Goal: Information Seeking & Learning: Check status

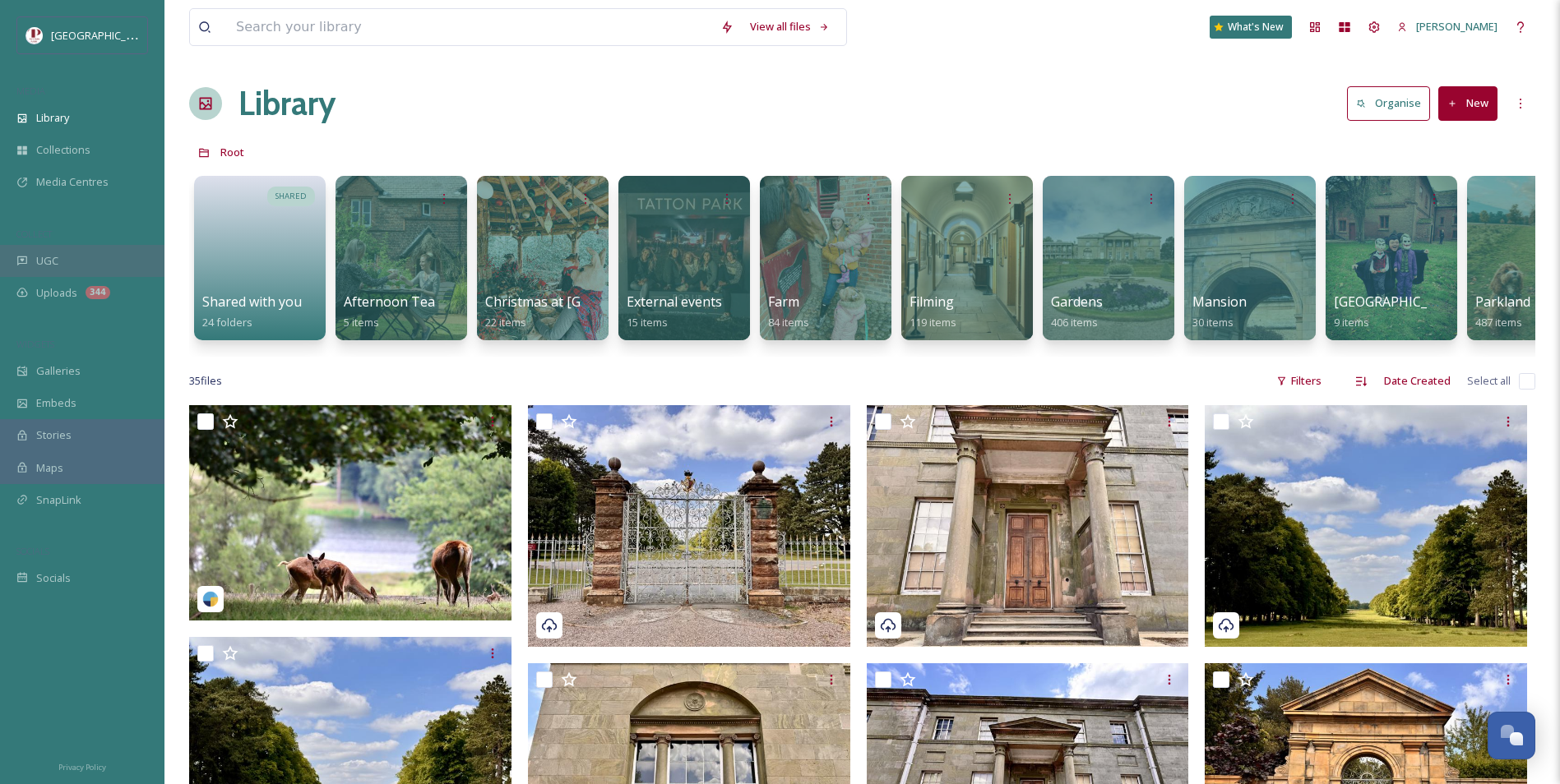
click at [88, 260] on div "UGC" at bounding box center [82, 261] width 165 height 32
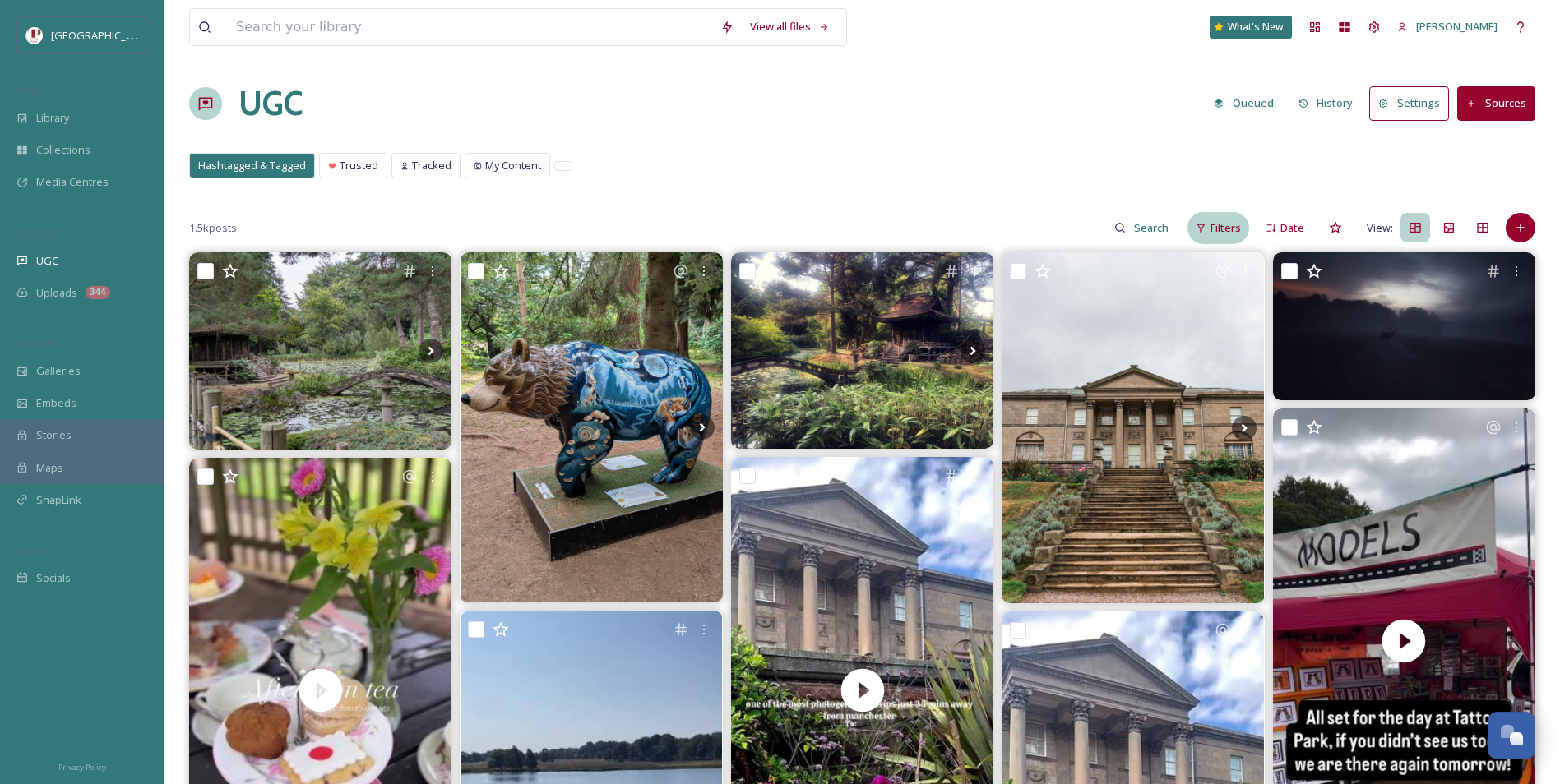
click at [1204, 220] on div "Filters" at bounding box center [1218, 228] width 61 height 32
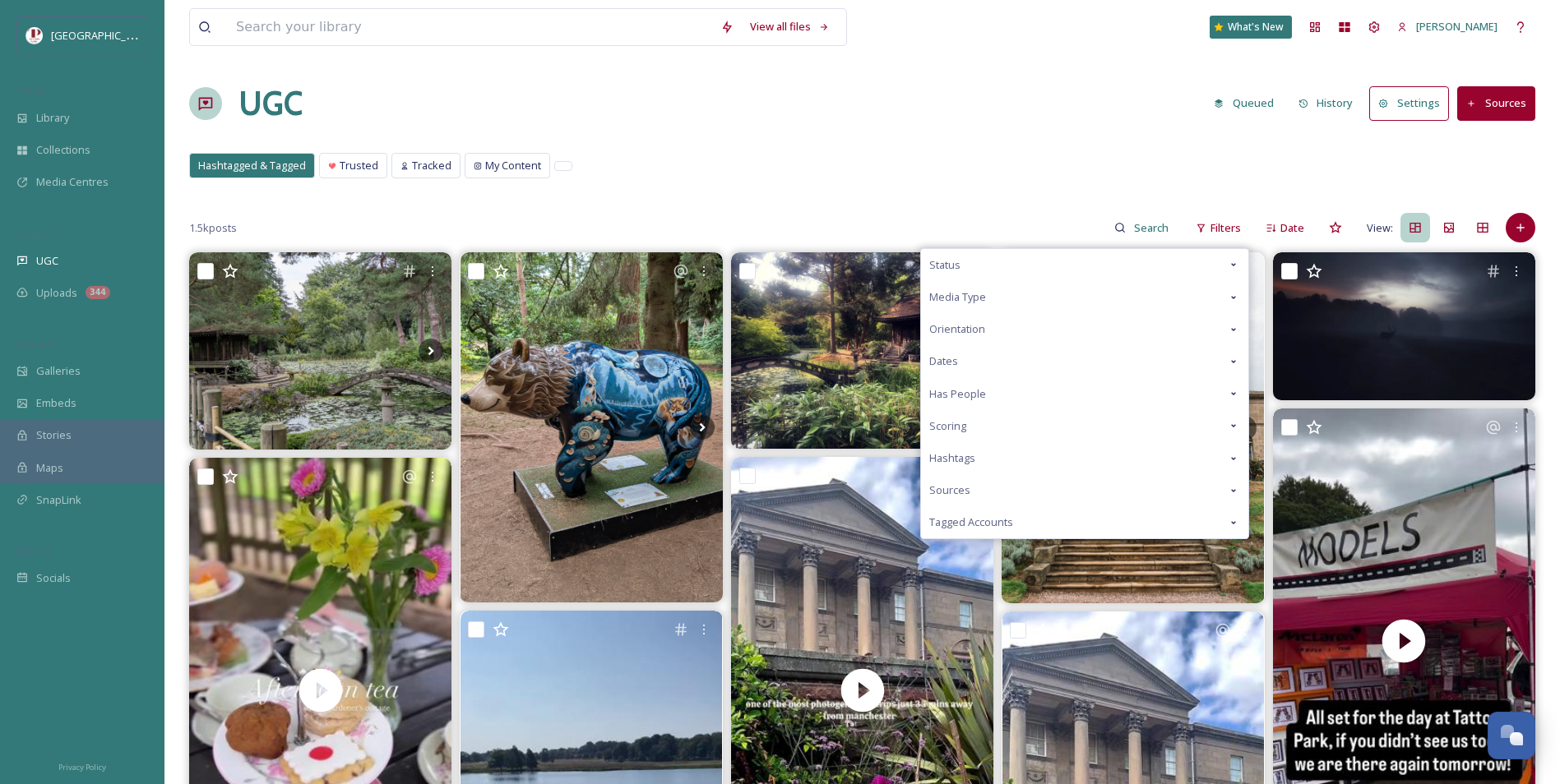
click at [993, 430] on div "Scoring" at bounding box center [1084, 427] width 327 height 32
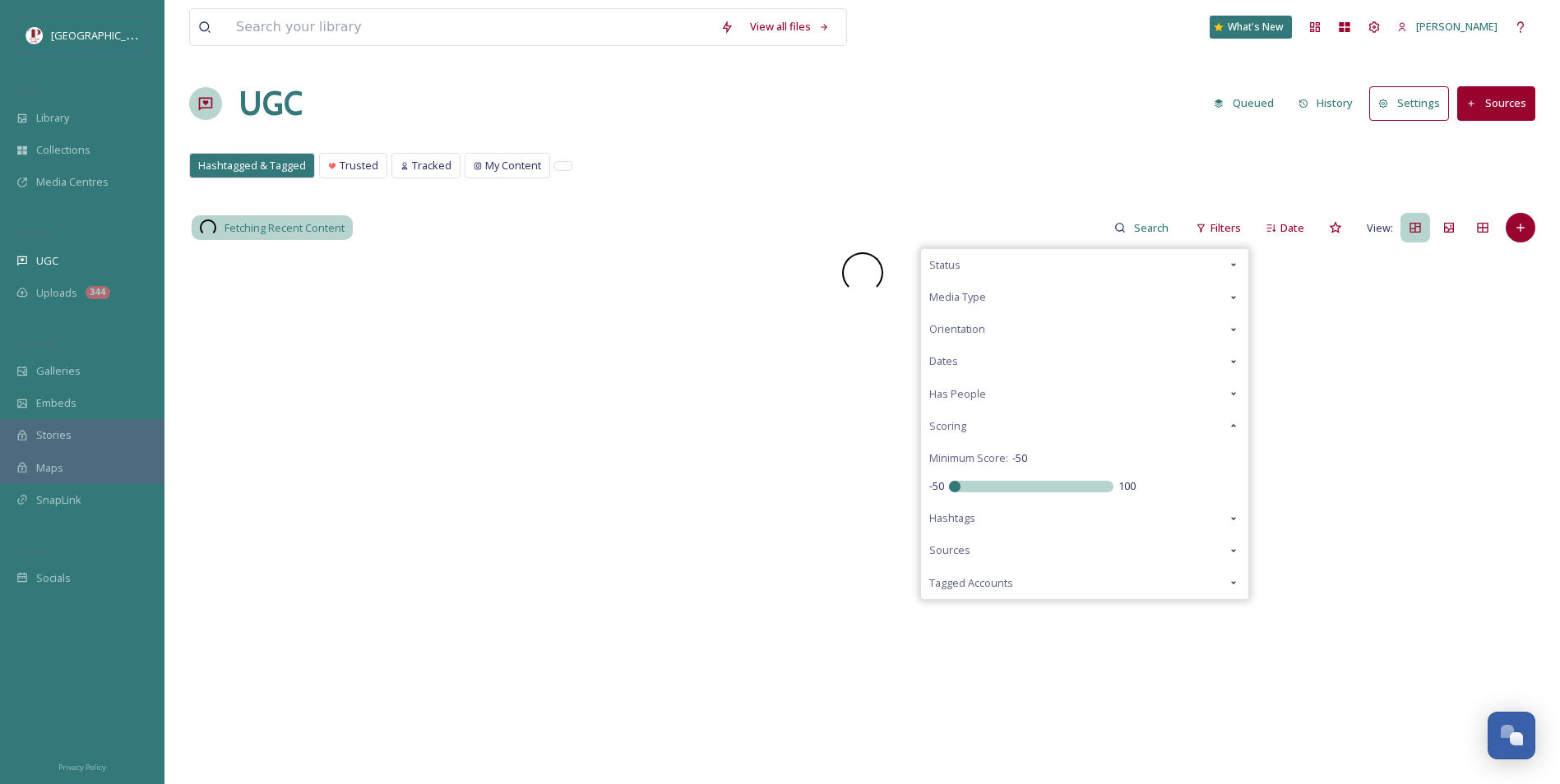
drag, startPoint x: 1030, startPoint y: 486, endPoint x: 835, endPoint y: 467, distance: 195.9
type input "-50"
click at [949, 480] on input "range" at bounding box center [1031, 486] width 165 height 11
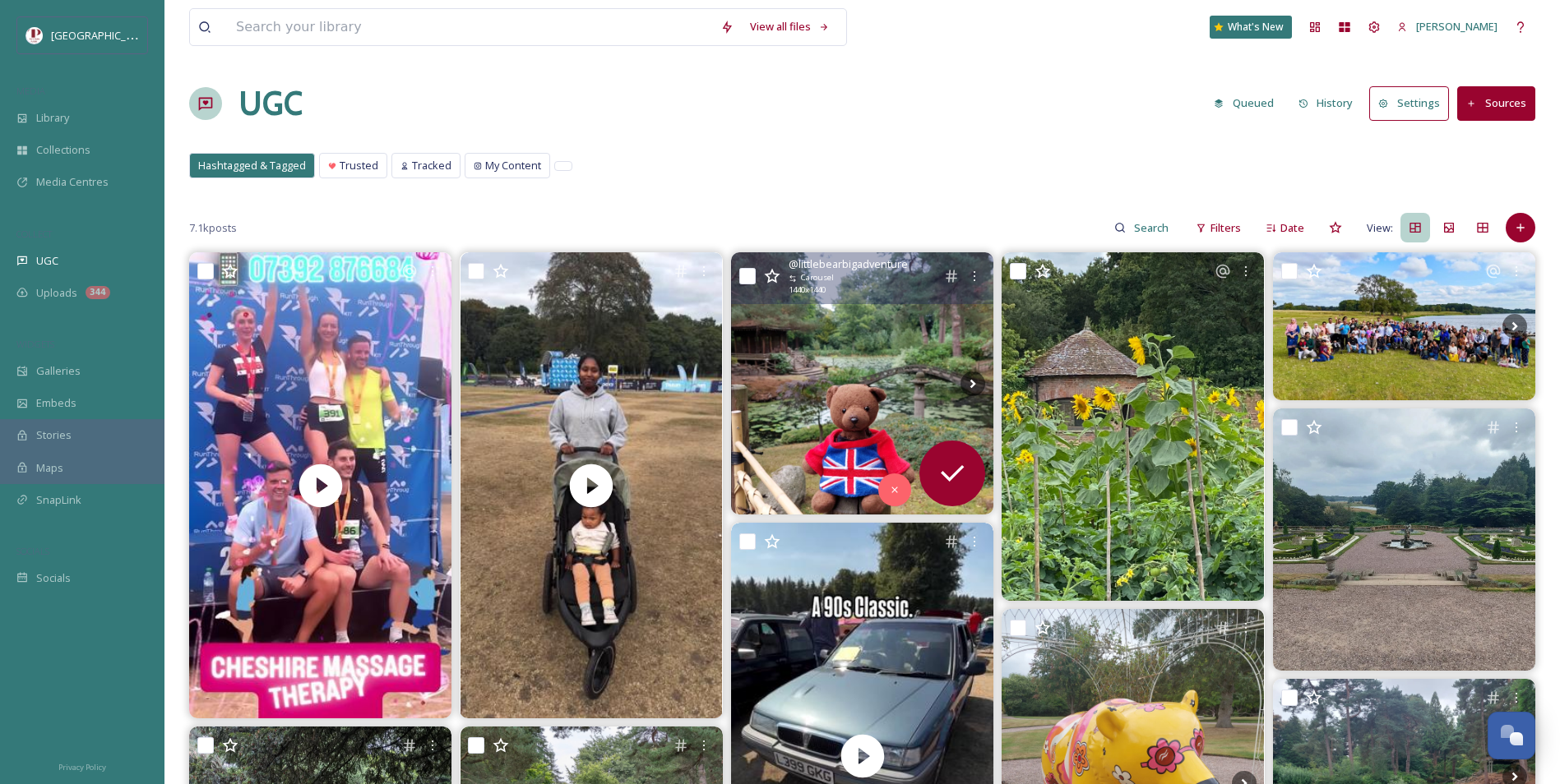
click at [910, 392] on img at bounding box center [862, 383] width 262 height 262
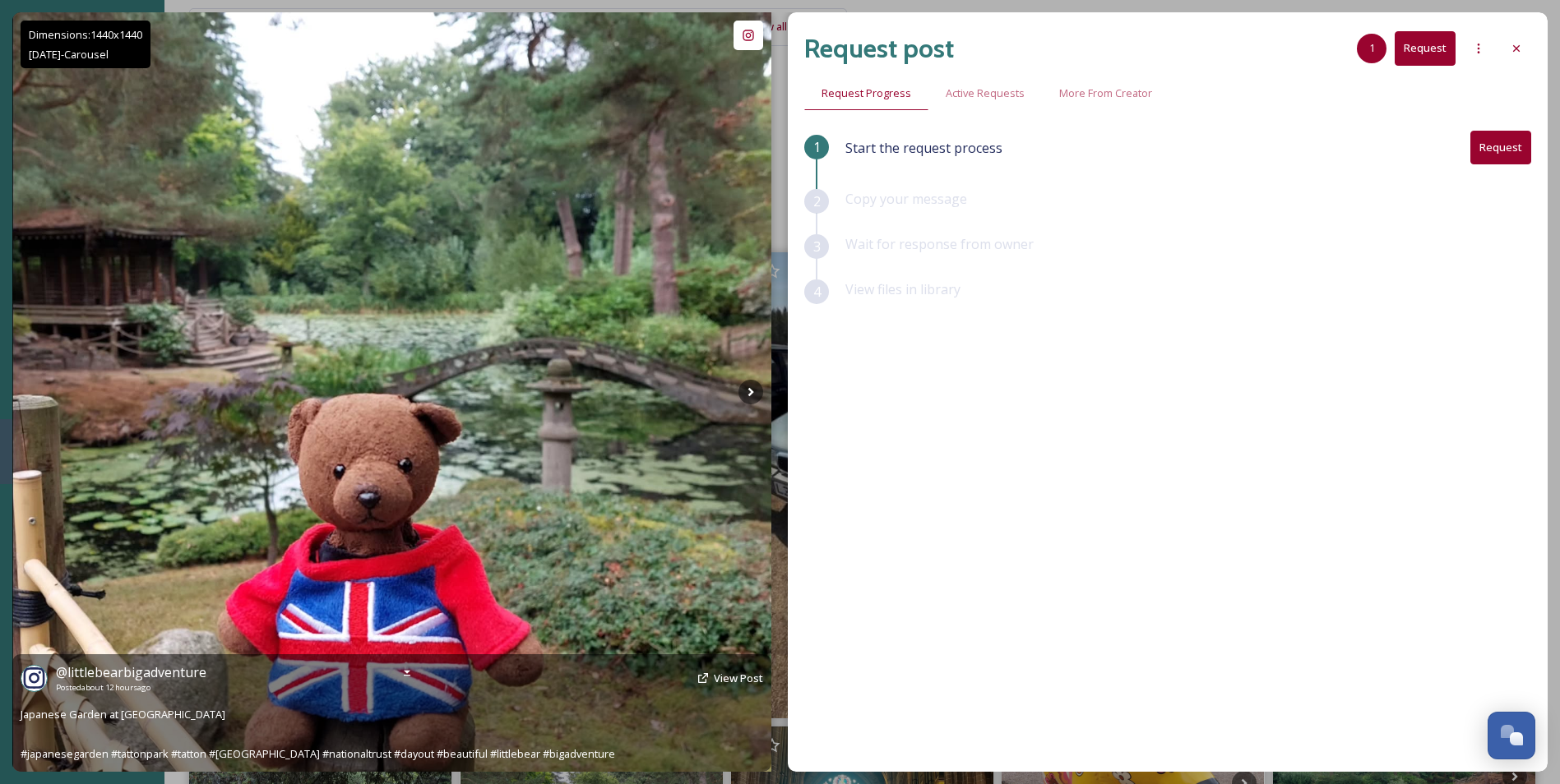
click at [734, 387] on img at bounding box center [392, 392] width 759 height 758
click at [740, 388] on icon at bounding box center [750, 392] width 25 height 25
click at [749, 392] on icon at bounding box center [750, 392] width 25 height 25
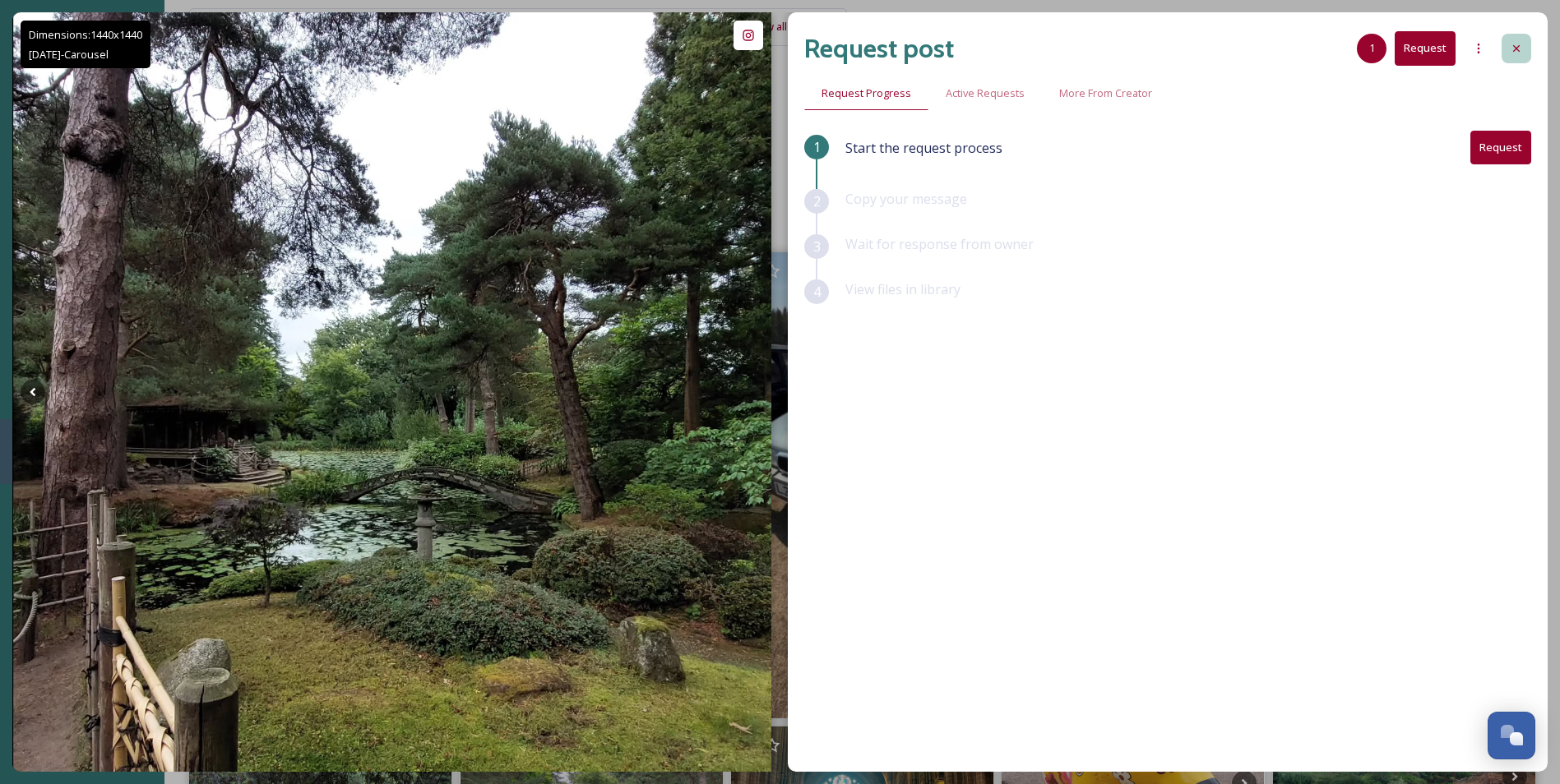
click at [1510, 58] on div at bounding box center [1516, 48] width 29 height 29
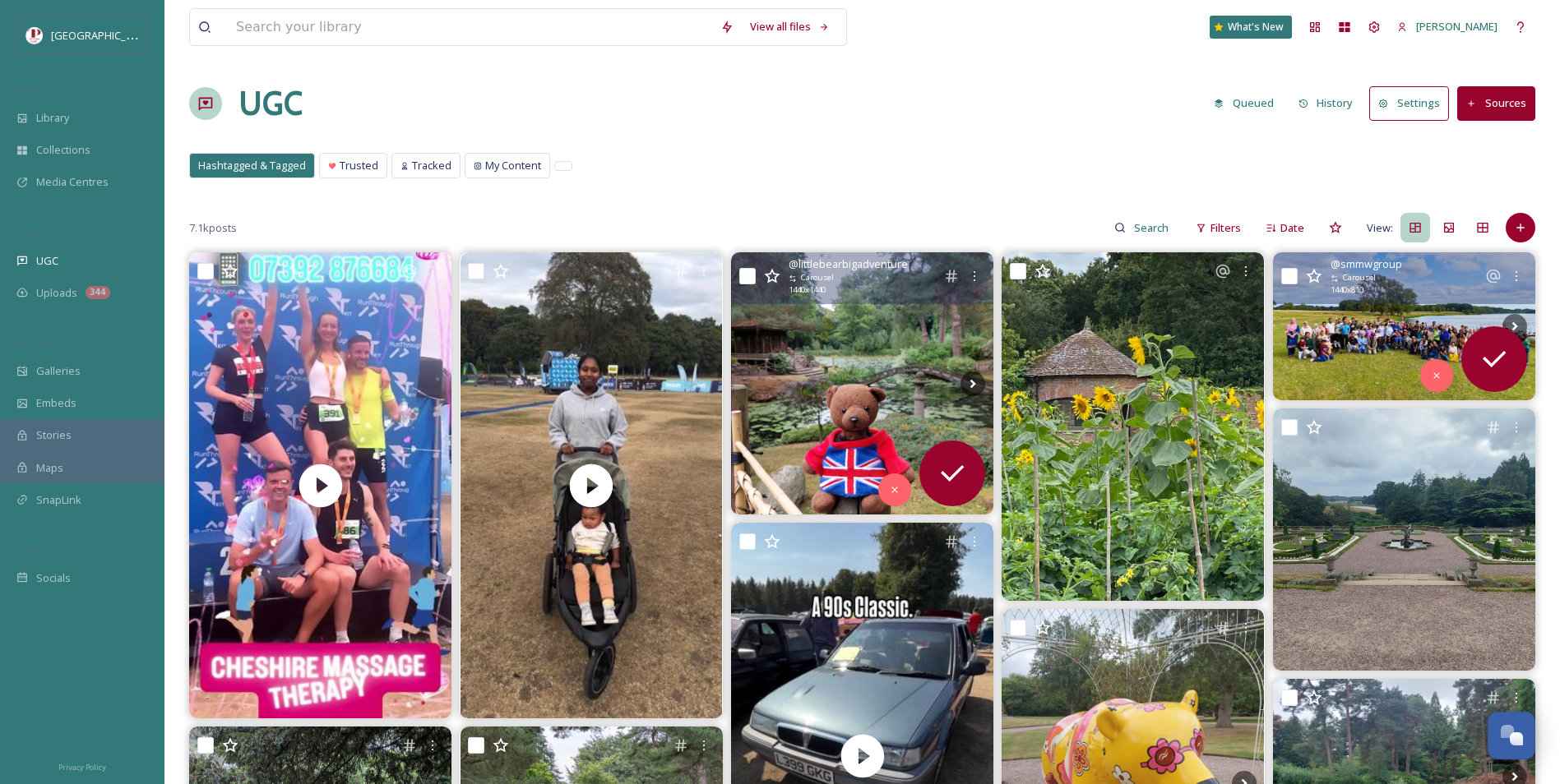
click at [1357, 334] on img at bounding box center [1403, 326] width 262 height 148
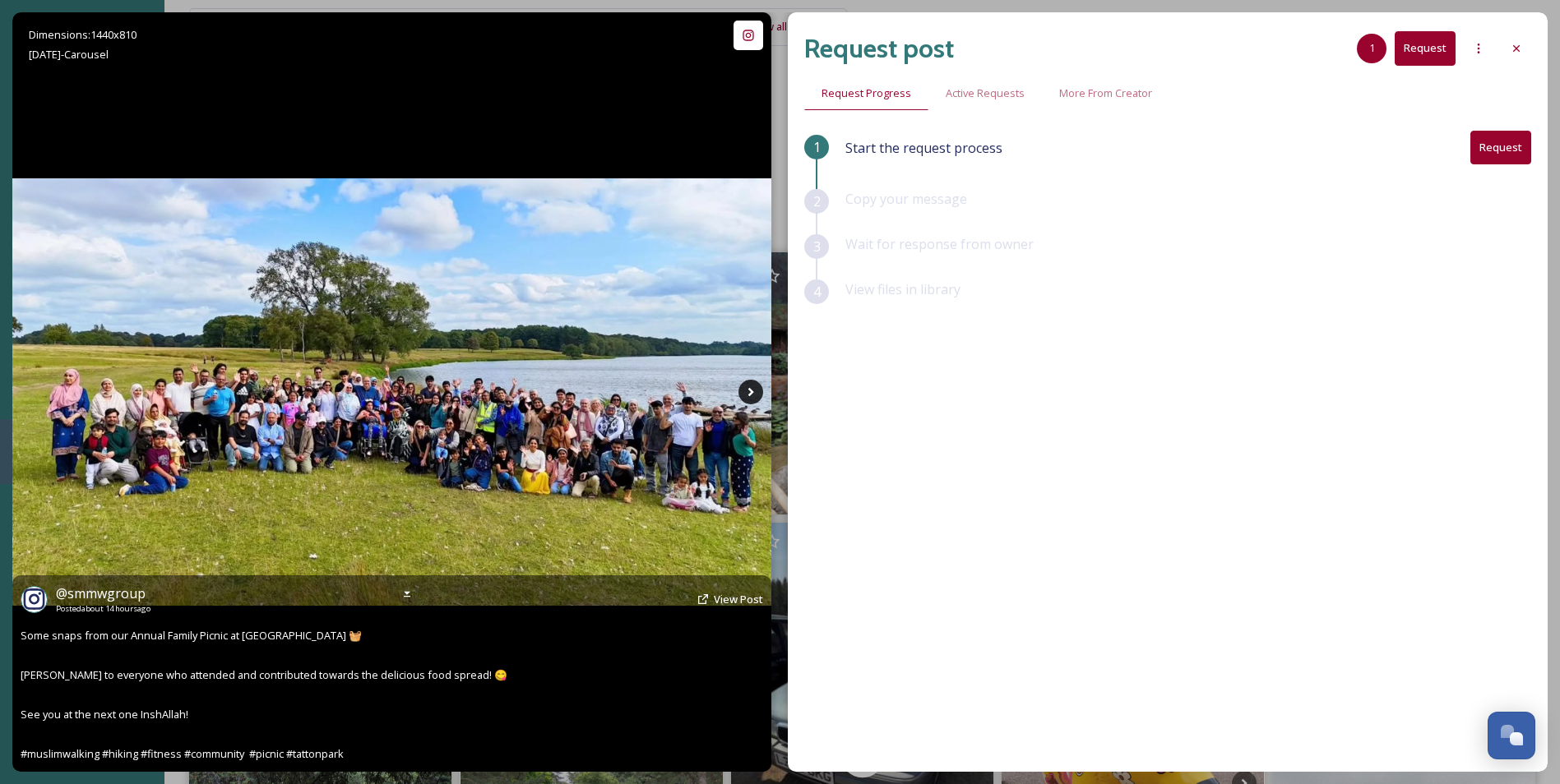
click at [741, 394] on icon at bounding box center [750, 392] width 25 height 25
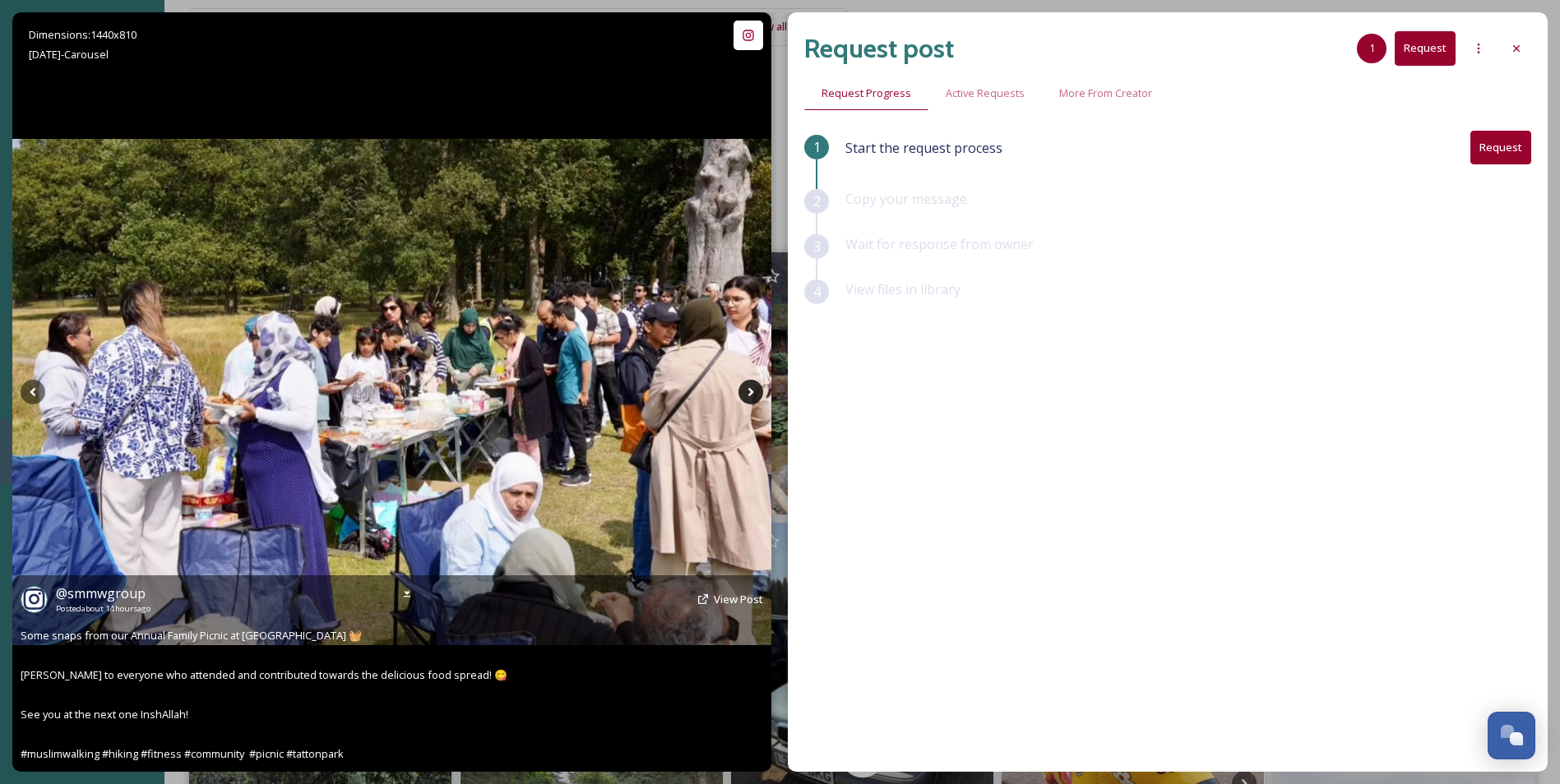
click at [741, 394] on icon at bounding box center [750, 392] width 25 height 25
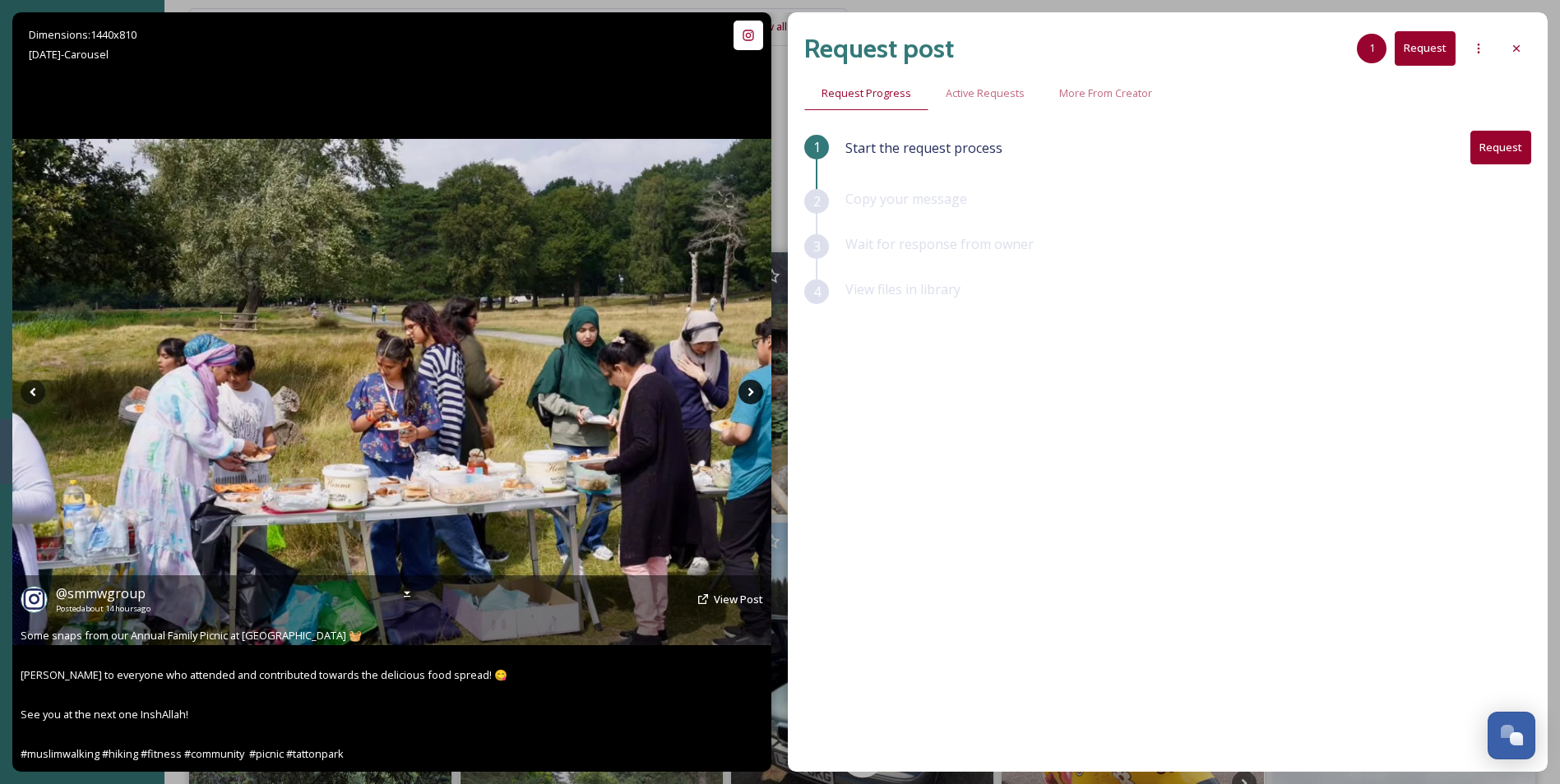
click at [741, 394] on icon at bounding box center [750, 392] width 25 height 25
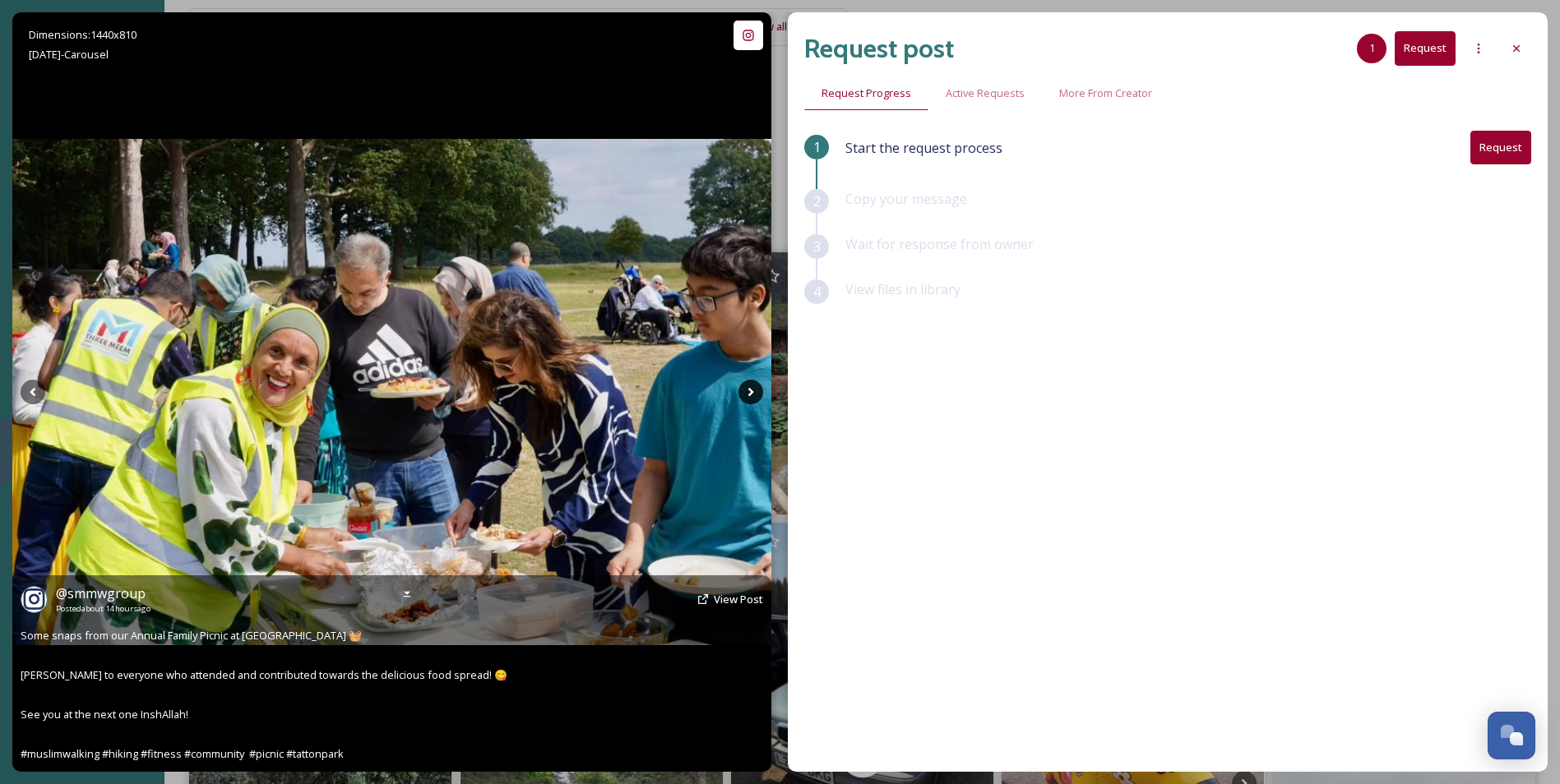
click at [744, 389] on icon at bounding box center [750, 392] width 25 height 25
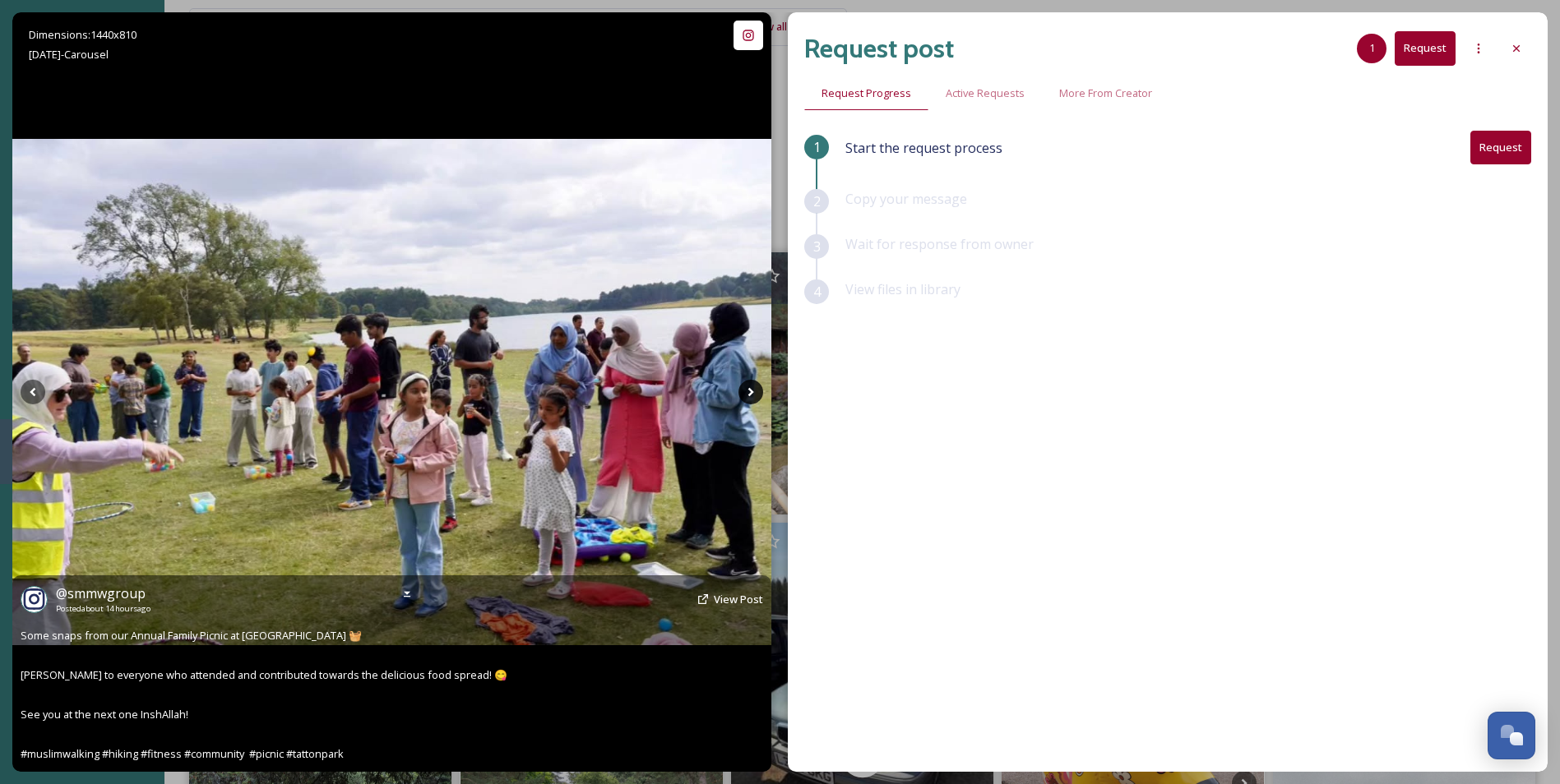
click at [743, 390] on icon at bounding box center [750, 392] width 25 height 25
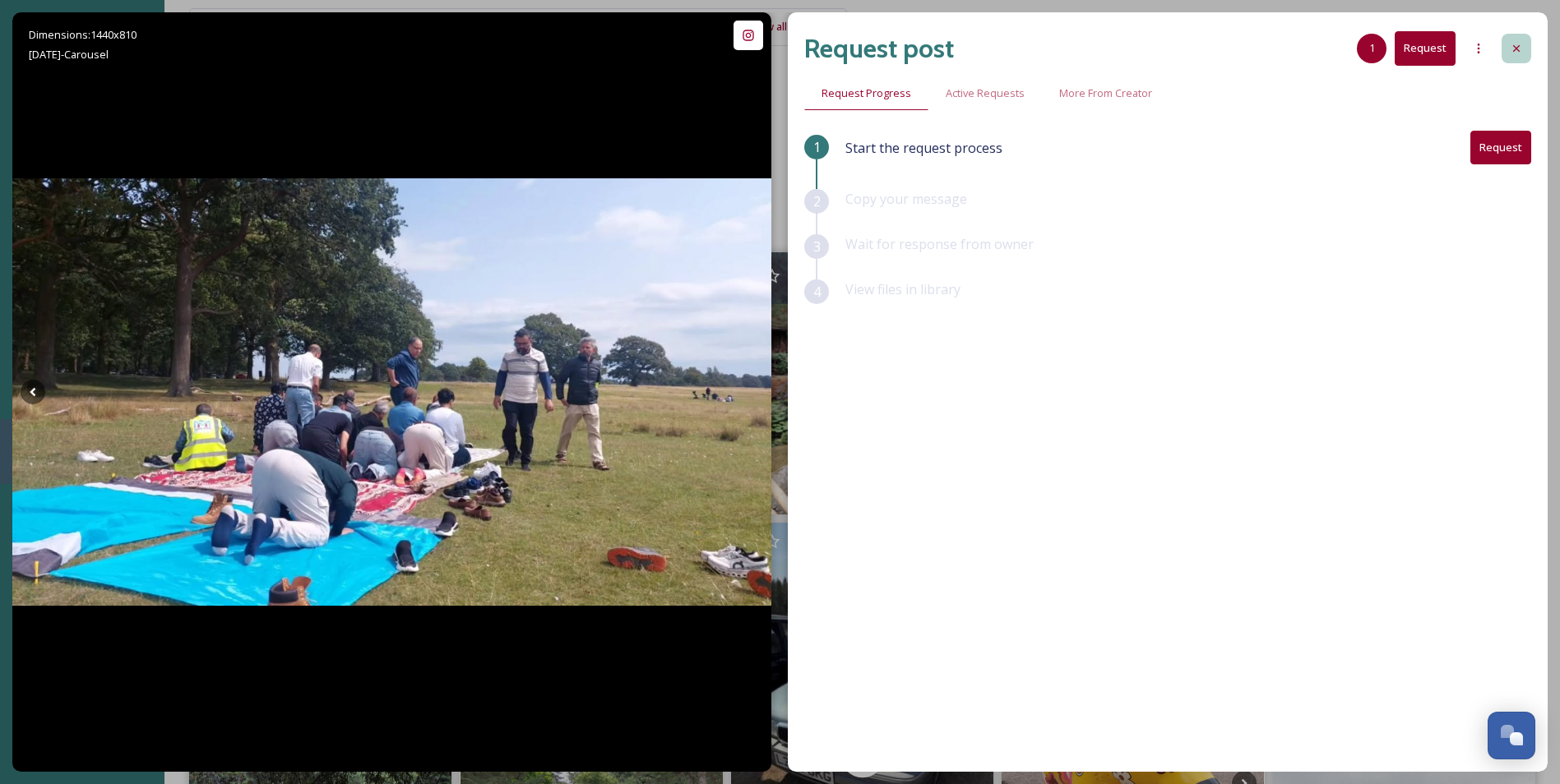
click at [1520, 50] on icon at bounding box center [1516, 48] width 13 height 13
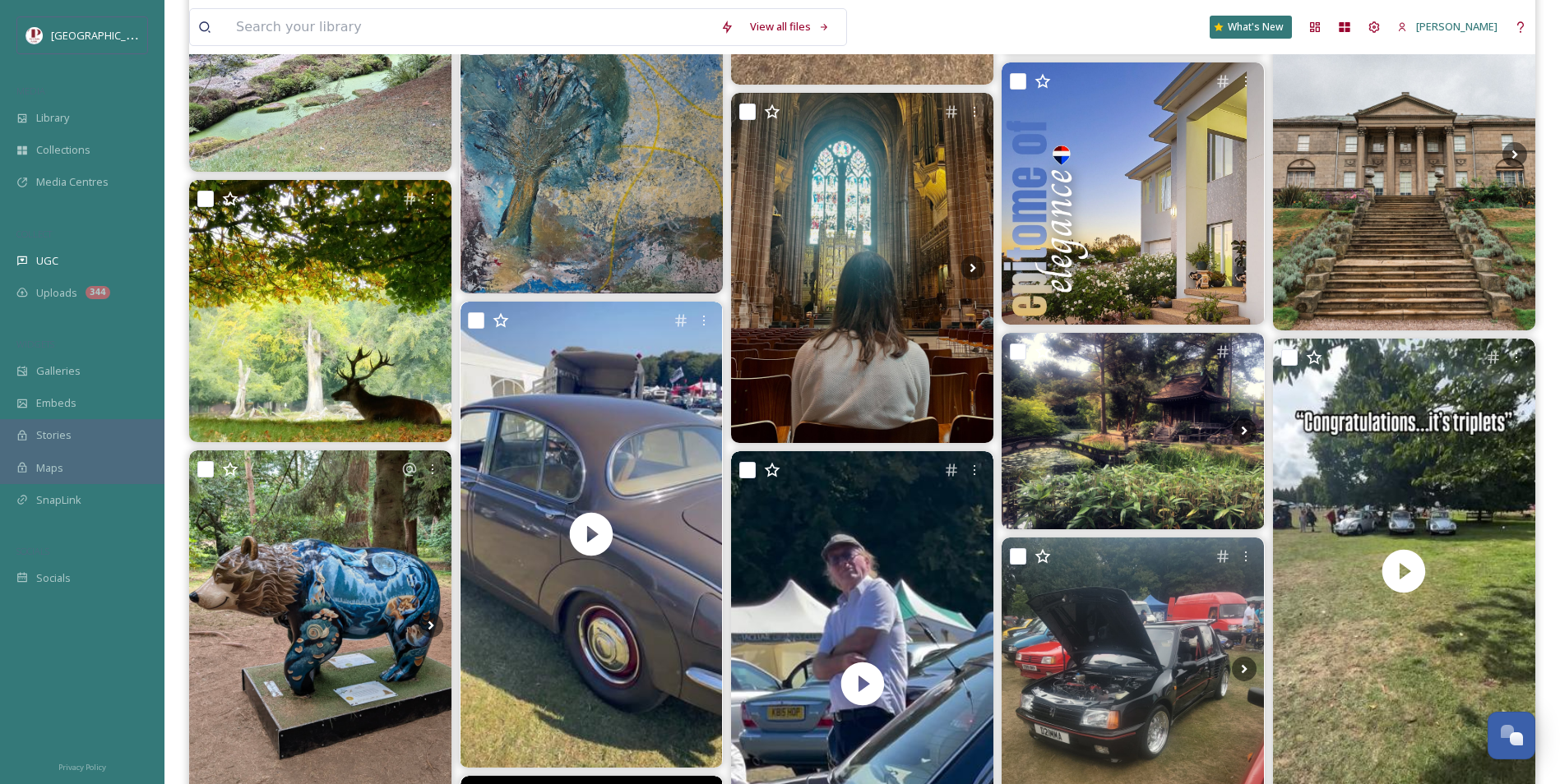
scroll to position [1069, 0]
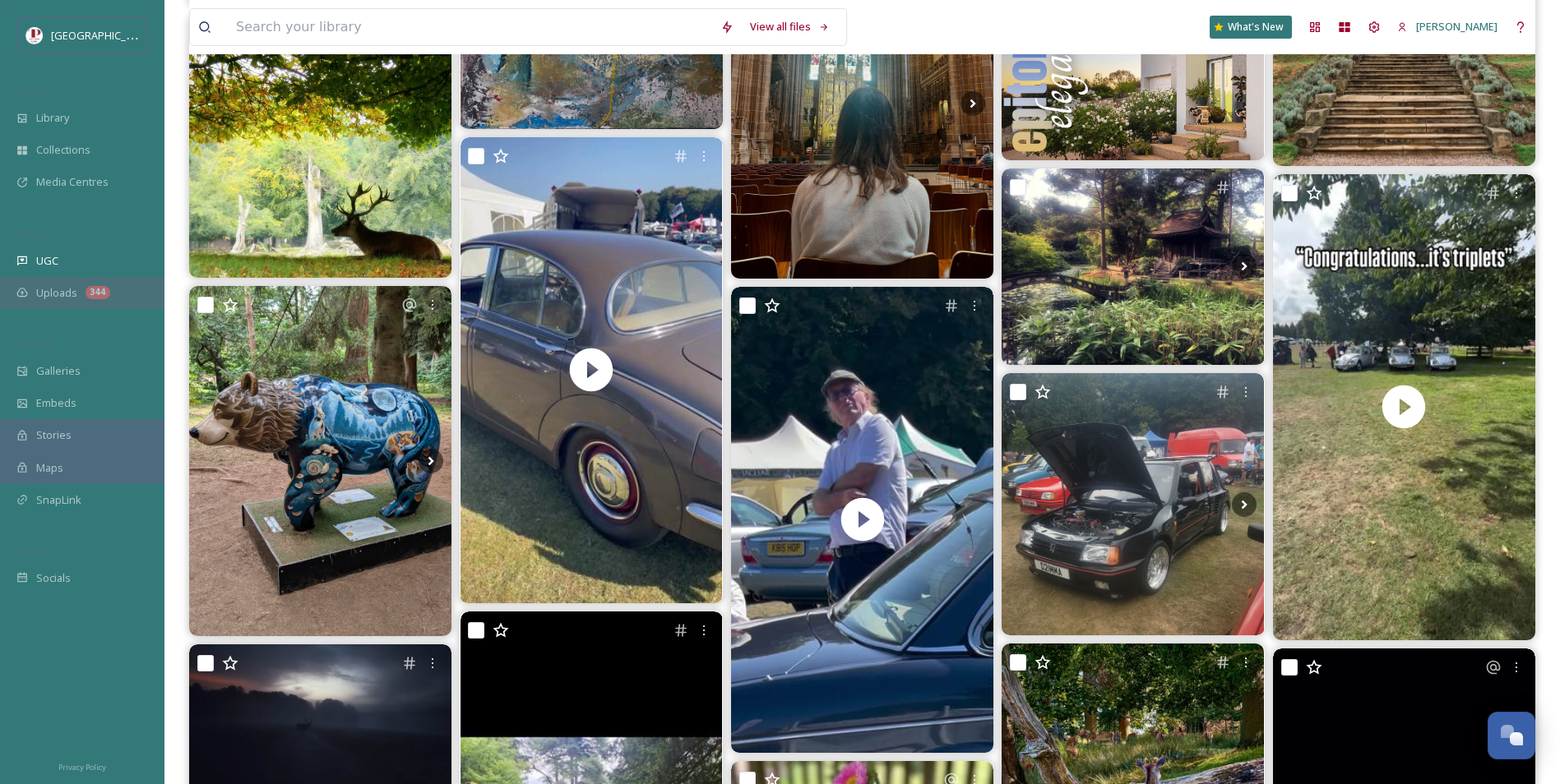
click at [87, 301] on div "Uploads 344" at bounding box center [82, 293] width 165 height 32
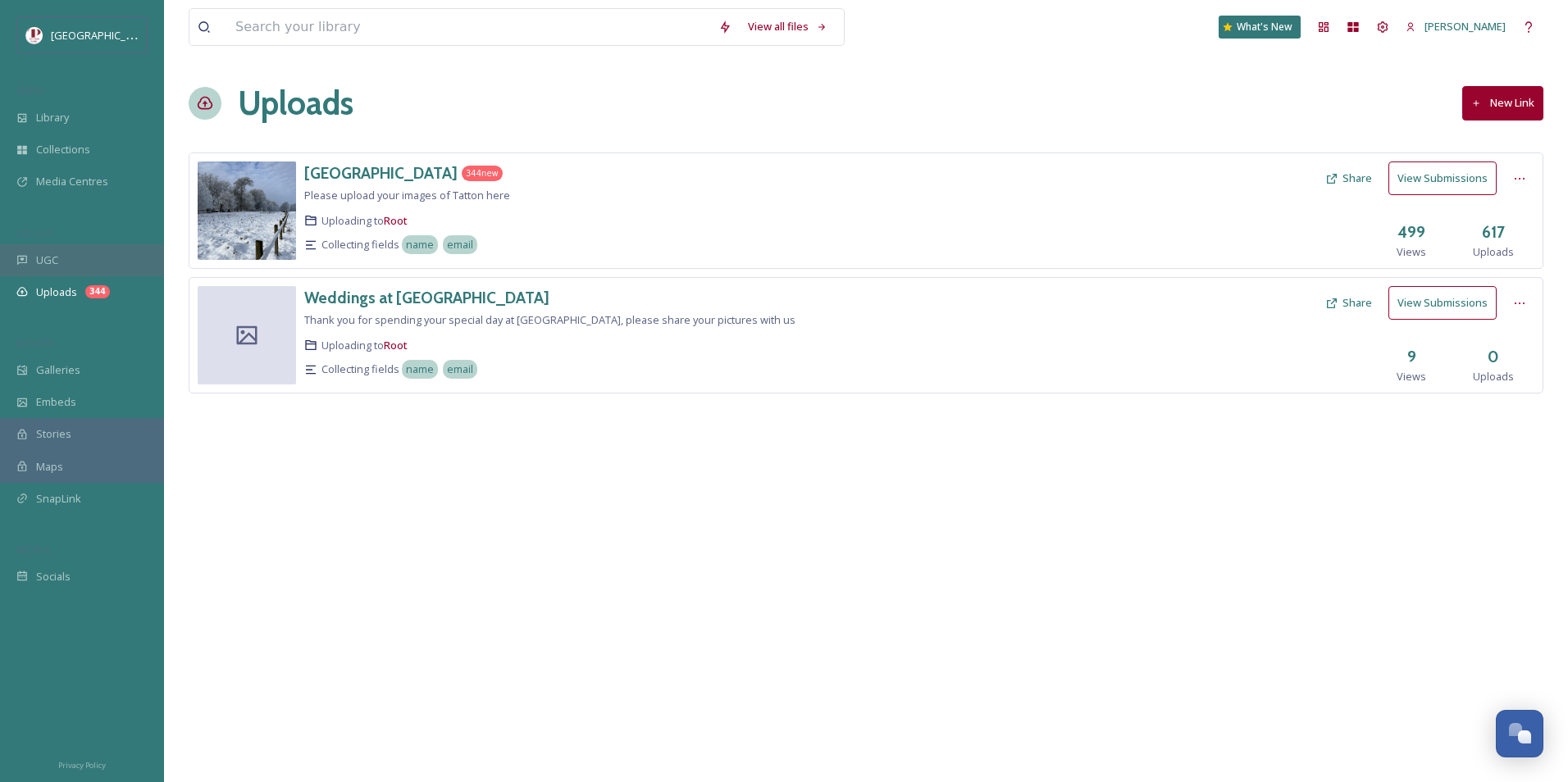
drag, startPoint x: 16, startPoint y: 254, endPoint x: 28, endPoint y: 254, distance: 12.0
click at [16, 254] on div "UGC" at bounding box center [82, 260] width 164 height 32
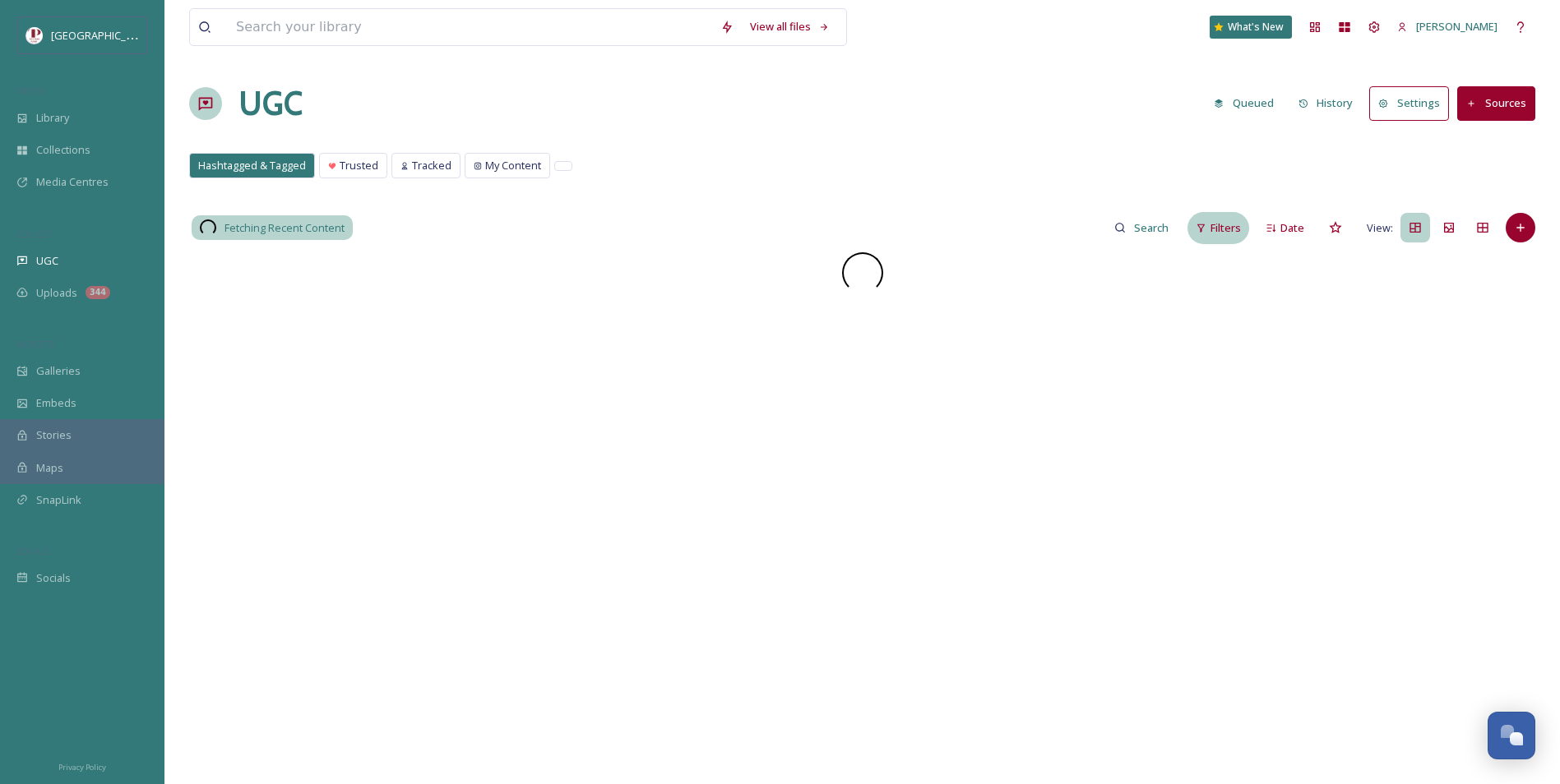
click at [1225, 229] on span "Filters" at bounding box center [1225, 228] width 30 height 16
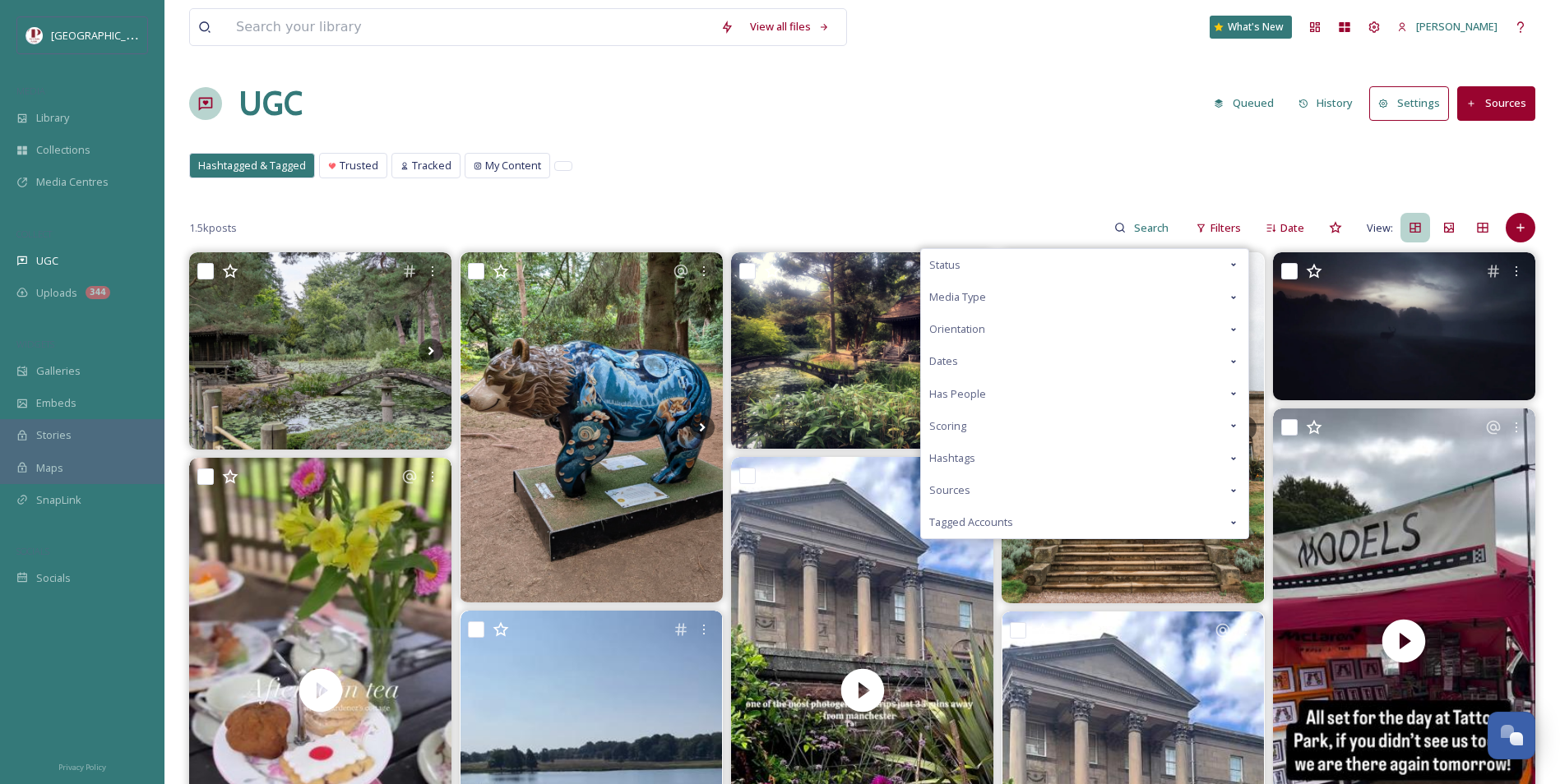
click at [938, 431] on span "Scoring" at bounding box center [947, 426] width 37 height 16
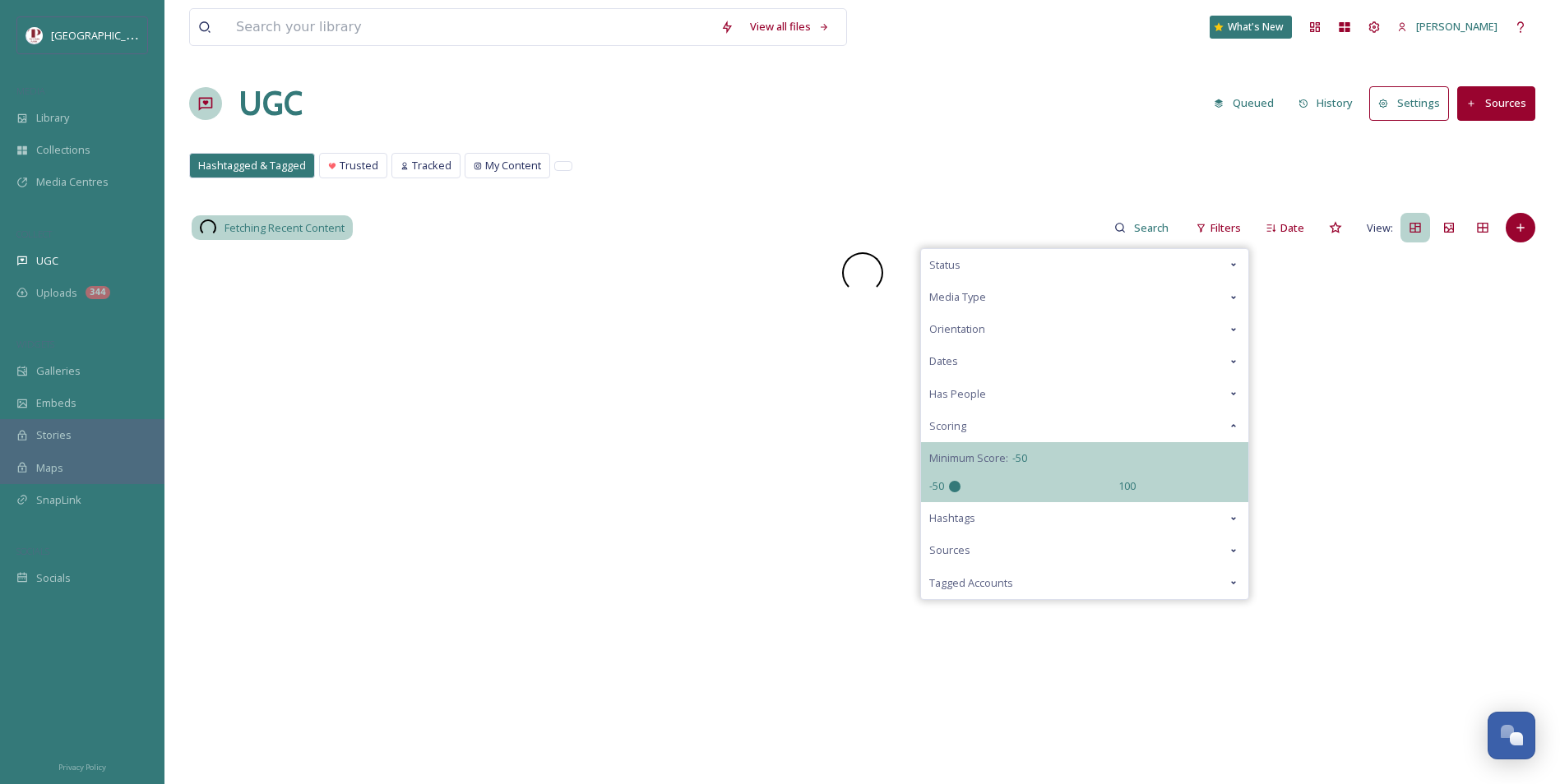
drag, startPoint x: 1036, startPoint y: 484, endPoint x: 862, endPoint y: 474, distance: 174.3
type input "-50"
click at [949, 480] on input "range" at bounding box center [1031, 486] width 165 height 11
